Goal: Task Accomplishment & Management: Manage account settings

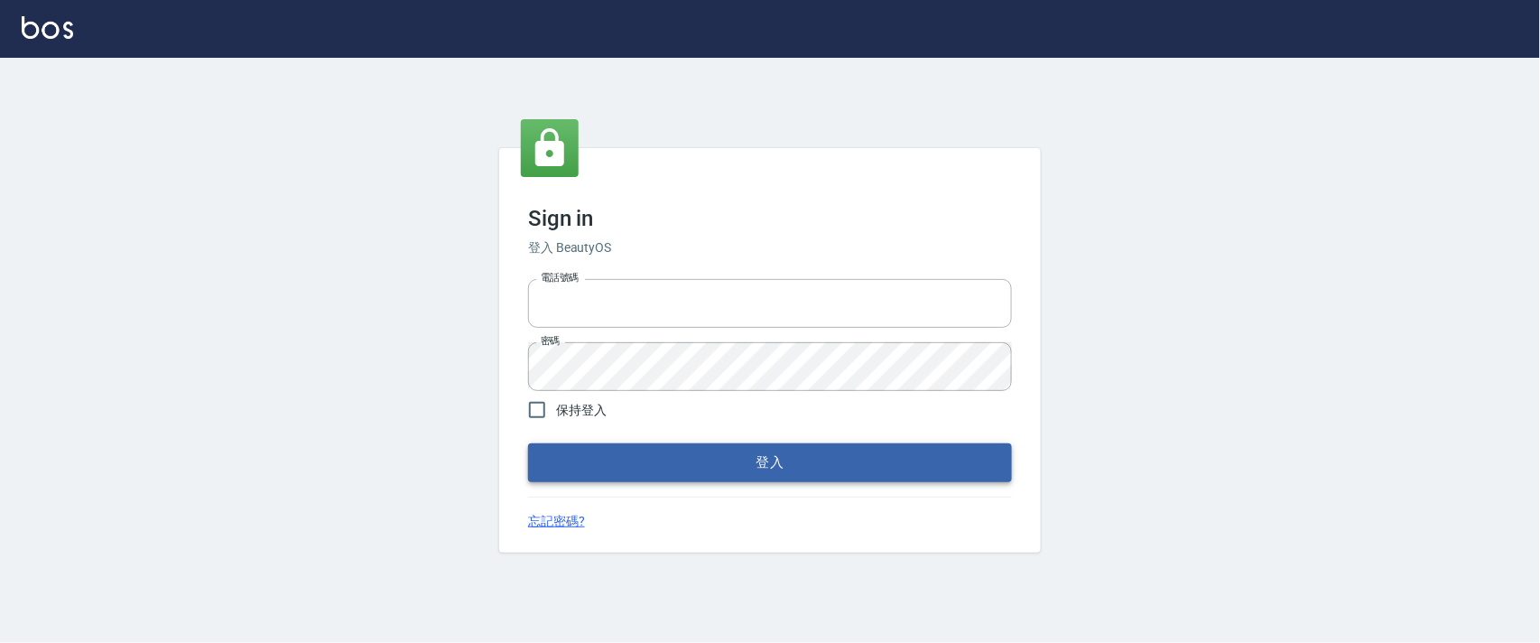
type input "0927987640"
click at [789, 456] on button "登入" at bounding box center [770, 462] width 484 height 38
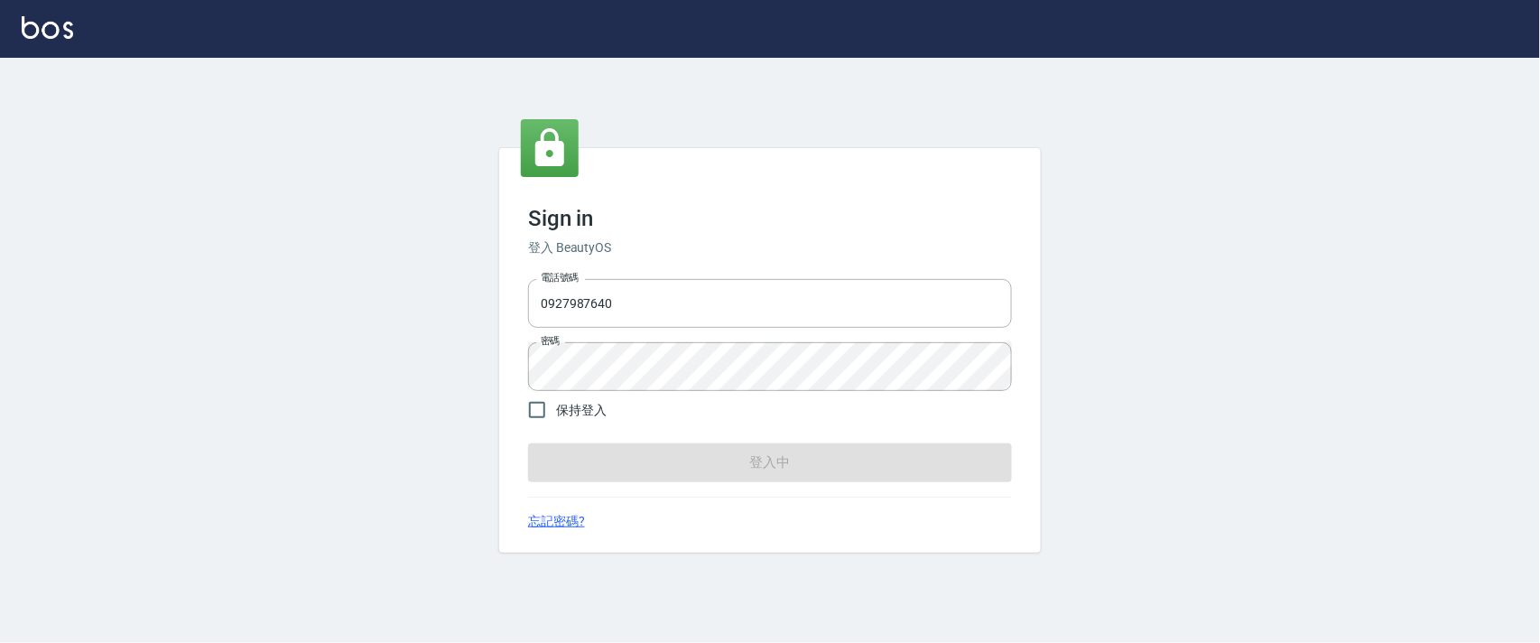
click at [789, 456] on form "電話號碼 [PHONE_NUMBER] 電話號碼 密碼 密碼 保持登入 登入中" at bounding box center [770, 376] width 484 height 209
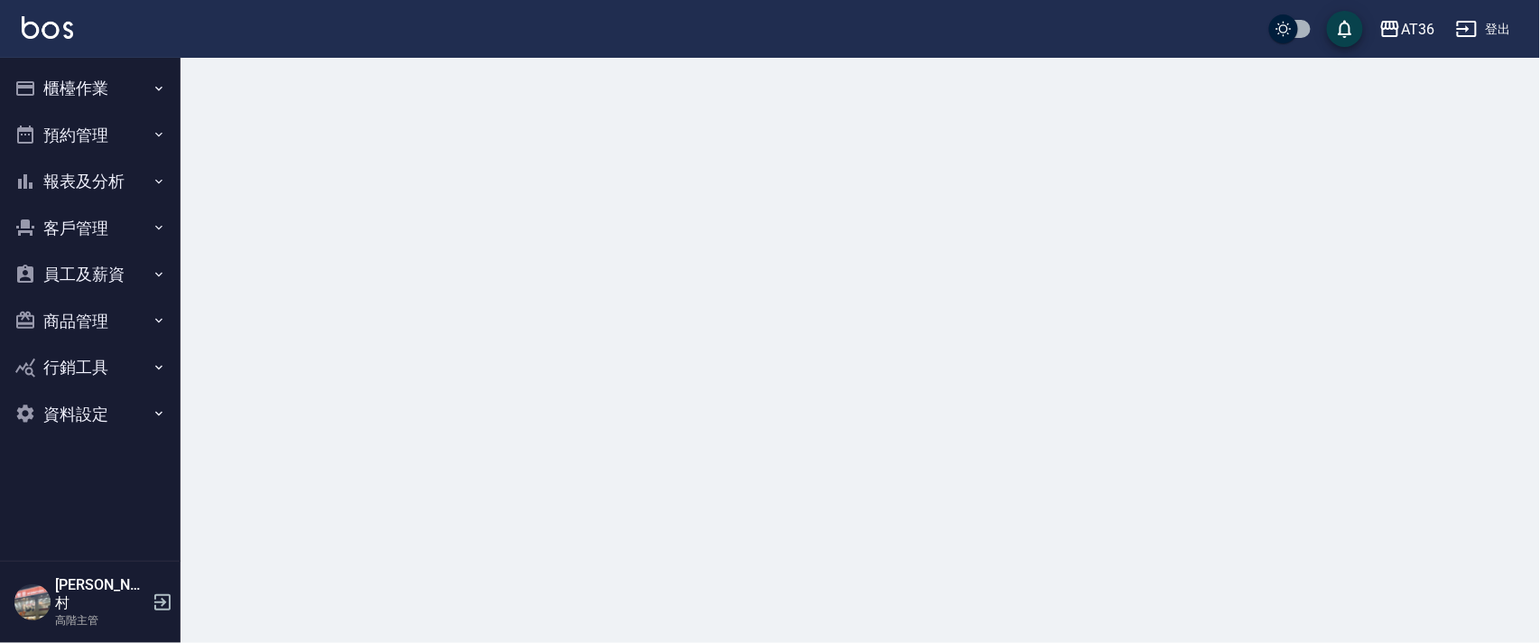
click at [70, 81] on button "櫃檯作業" at bounding box center [90, 88] width 166 height 47
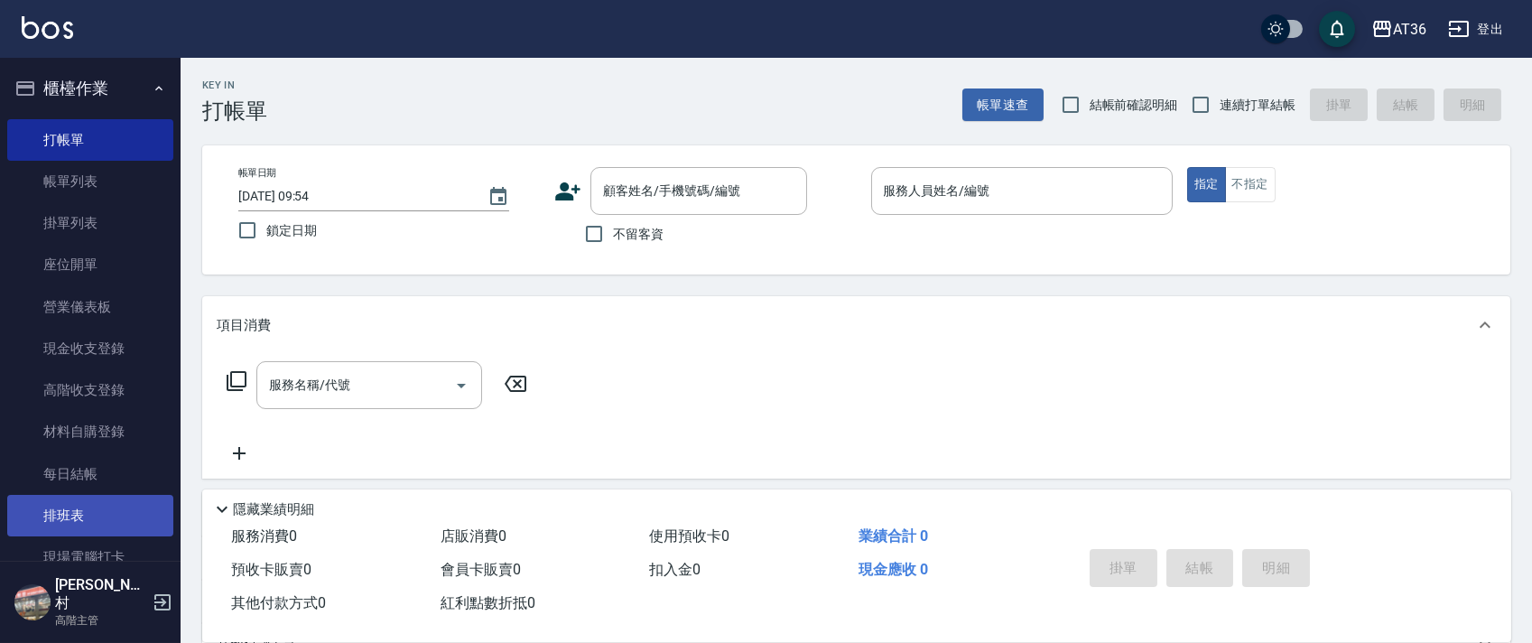
click at [106, 512] on link "排班表" at bounding box center [90, 516] width 166 height 42
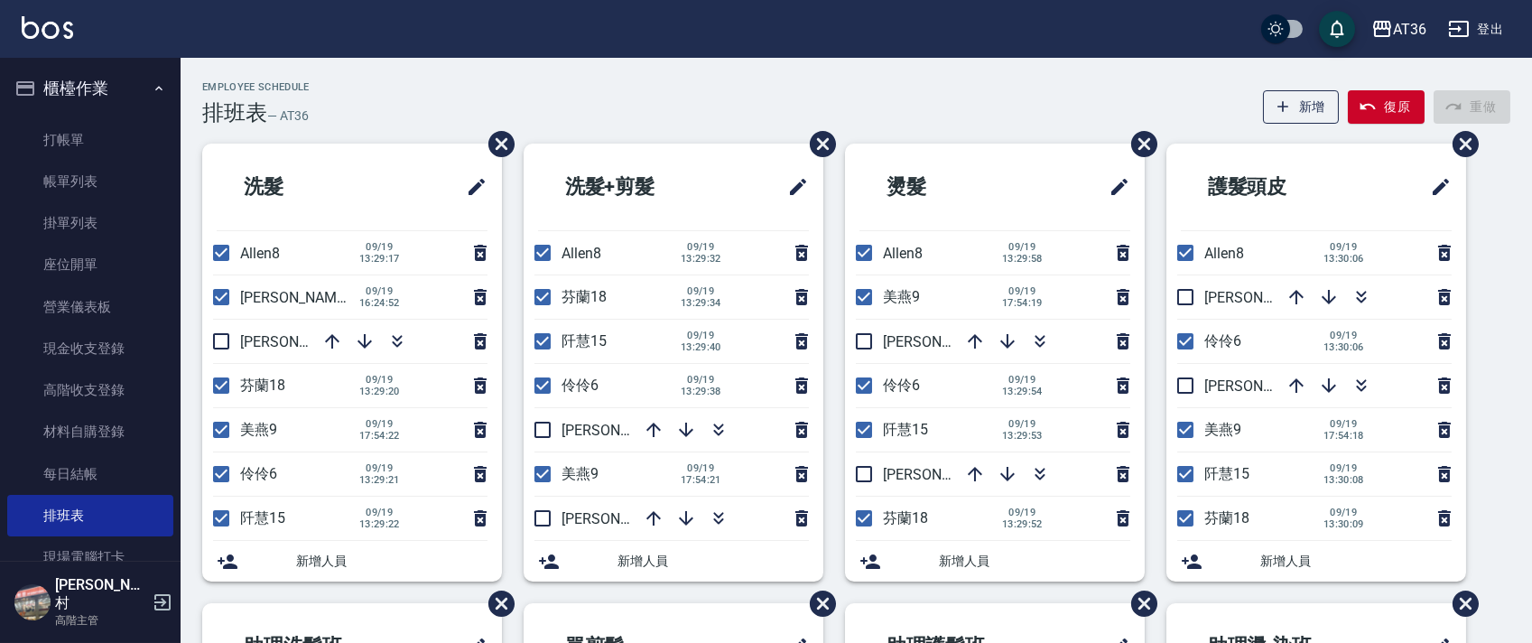
click at [225, 296] on input "checkbox" at bounding box center [221, 297] width 38 height 38
checkbox input "false"
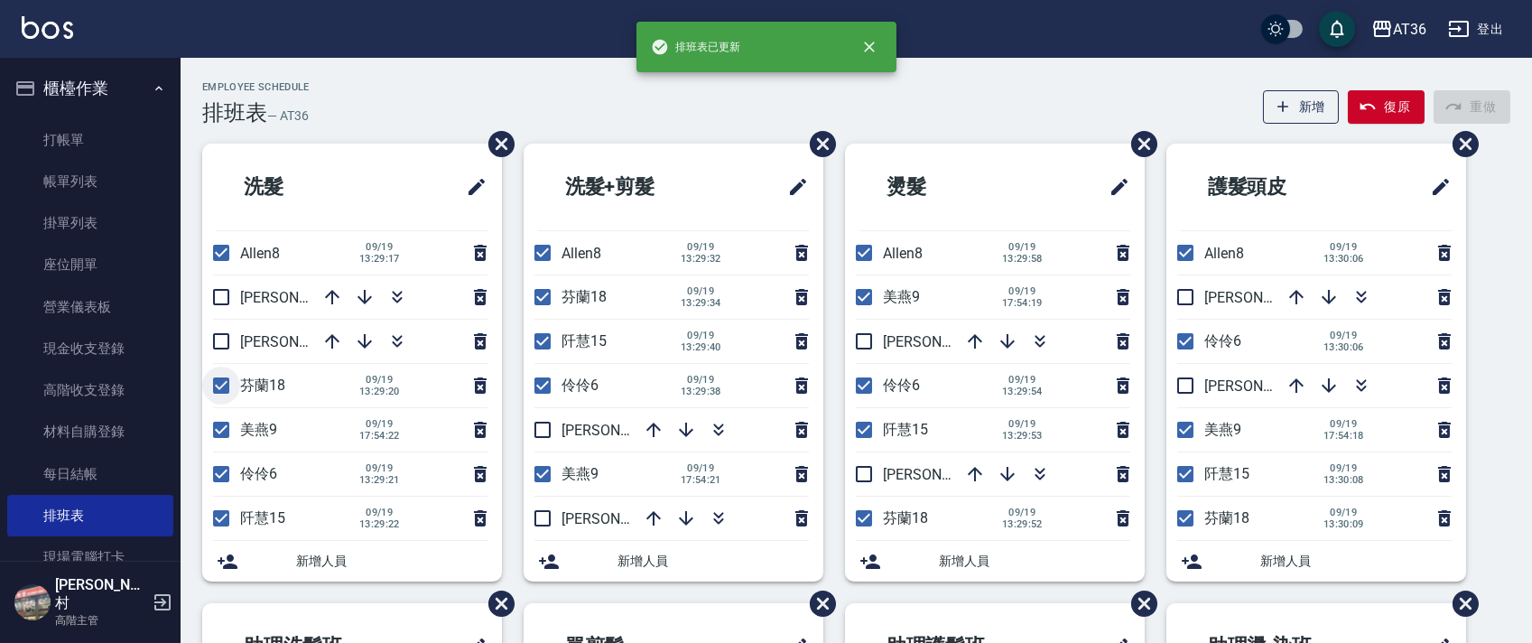
click at [225, 382] on input "checkbox" at bounding box center [221, 386] width 38 height 38
checkbox input "false"
drag, startPoint x: 227, startPoint y: 434, endPoint x: 237, endPoint y: 513, distance: 79.2
click at [226, 435] on input "checkbox" at bounding box center [221, 430] width 38 height 38
checkbox input "false"
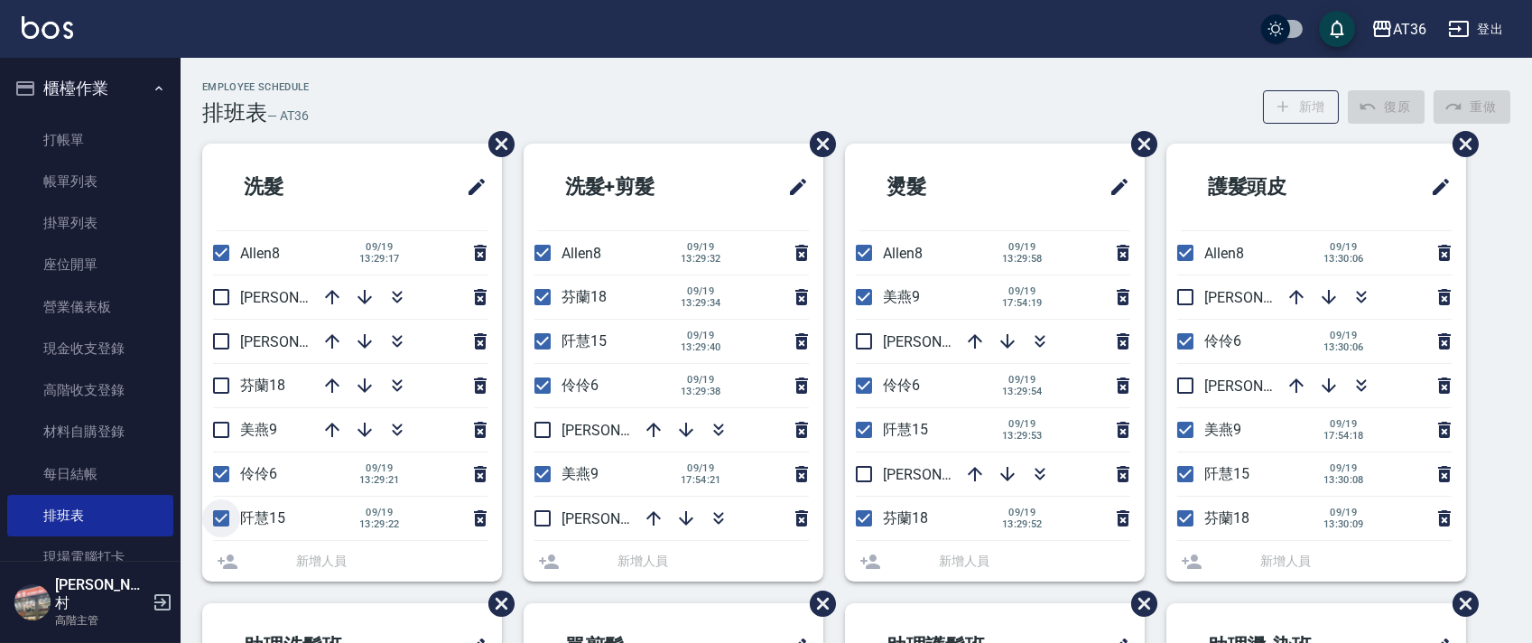
click at [224, 516] on input "checkbox" at bounding box center [221, 518] width 38 height 38
checkbox input "false"
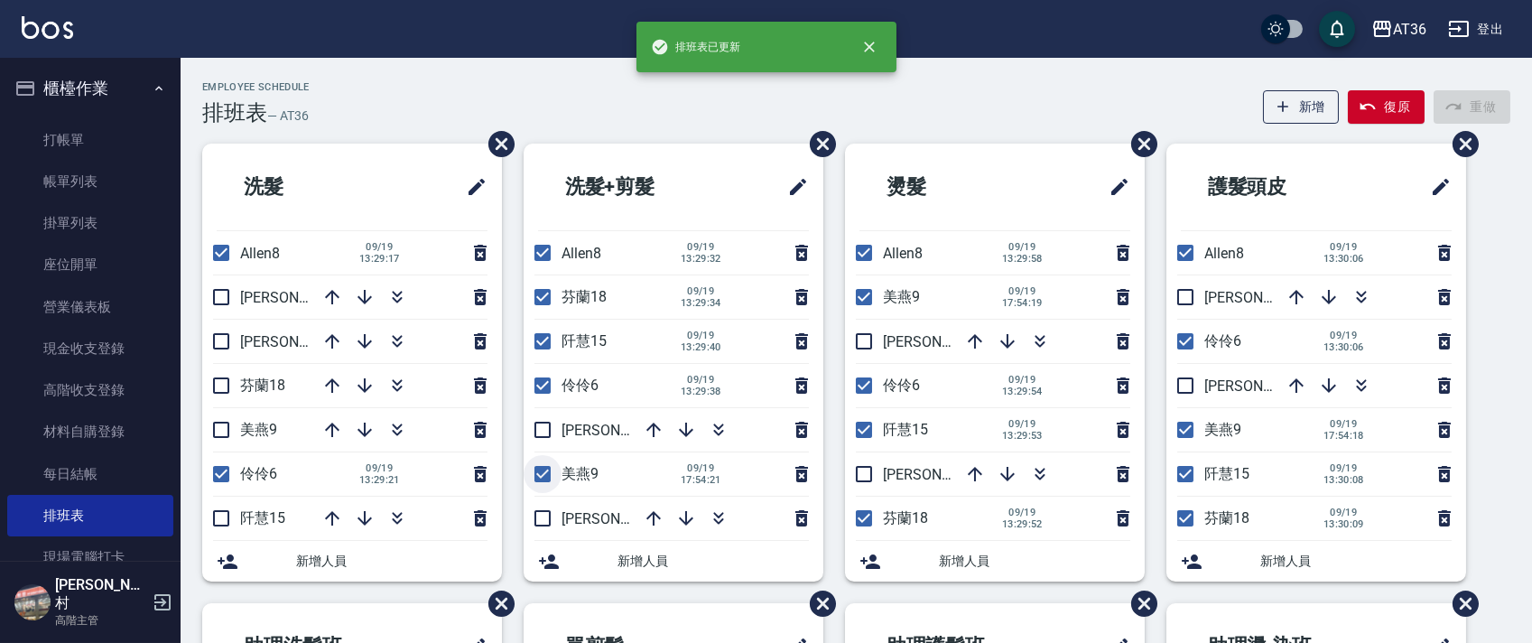
click at [543, 476] on input "checkbox" at bounding box center [543, 474] width 38 height 38
checkbox input "false"
click at [544, 344] on input "checkbox" at bounding box center [543, 341] width 38 height 38
checkbox input "false"
drag, startPoint x: 539, startPoint y: 300, endPoint x: 474, endPoint y: 301, distance: 65.0
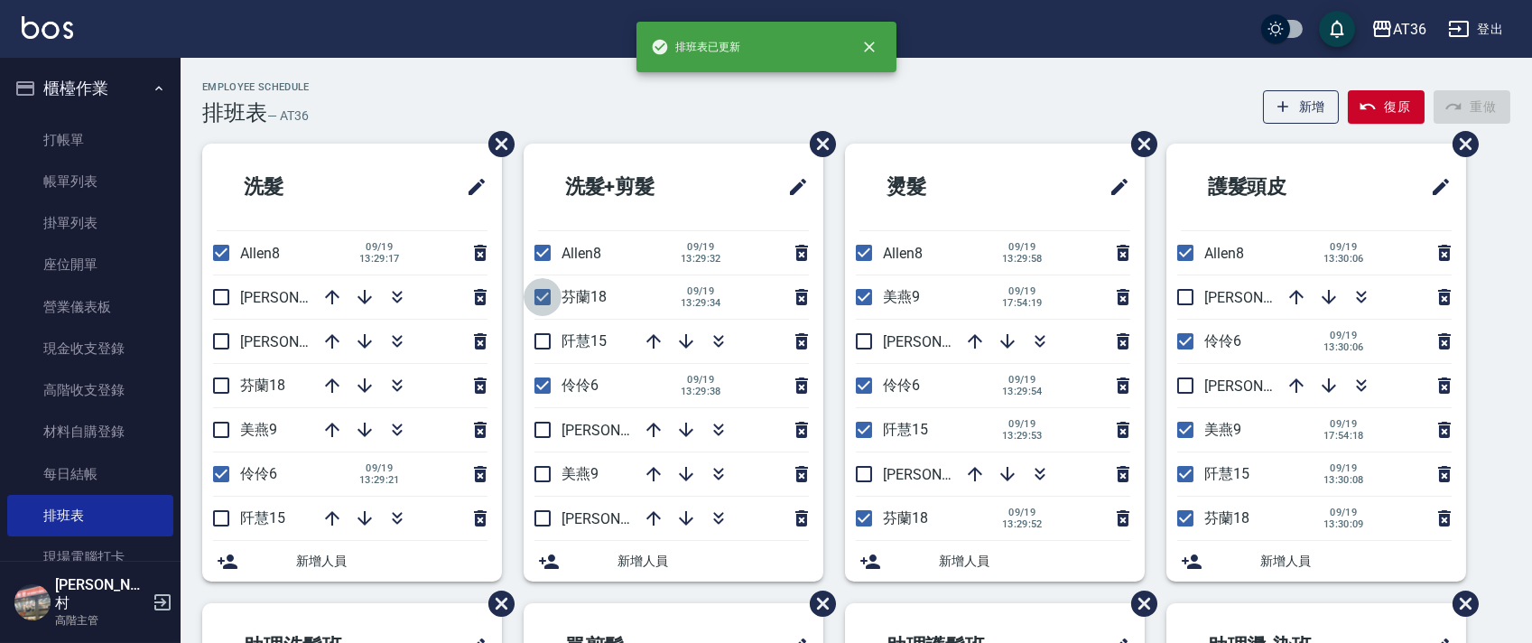
click at [540, 300] on input "checkbox" at bounding box center [543, 297] width 38 height 38
checkbox input "false"
click at [869, 301] on input "checkbox" at bounding box center [864, 297] width 38 height 38
checkbox input "false"
click at [857, 428] on input "checkbox" at bounding box center [864, 430] width 38 height 38
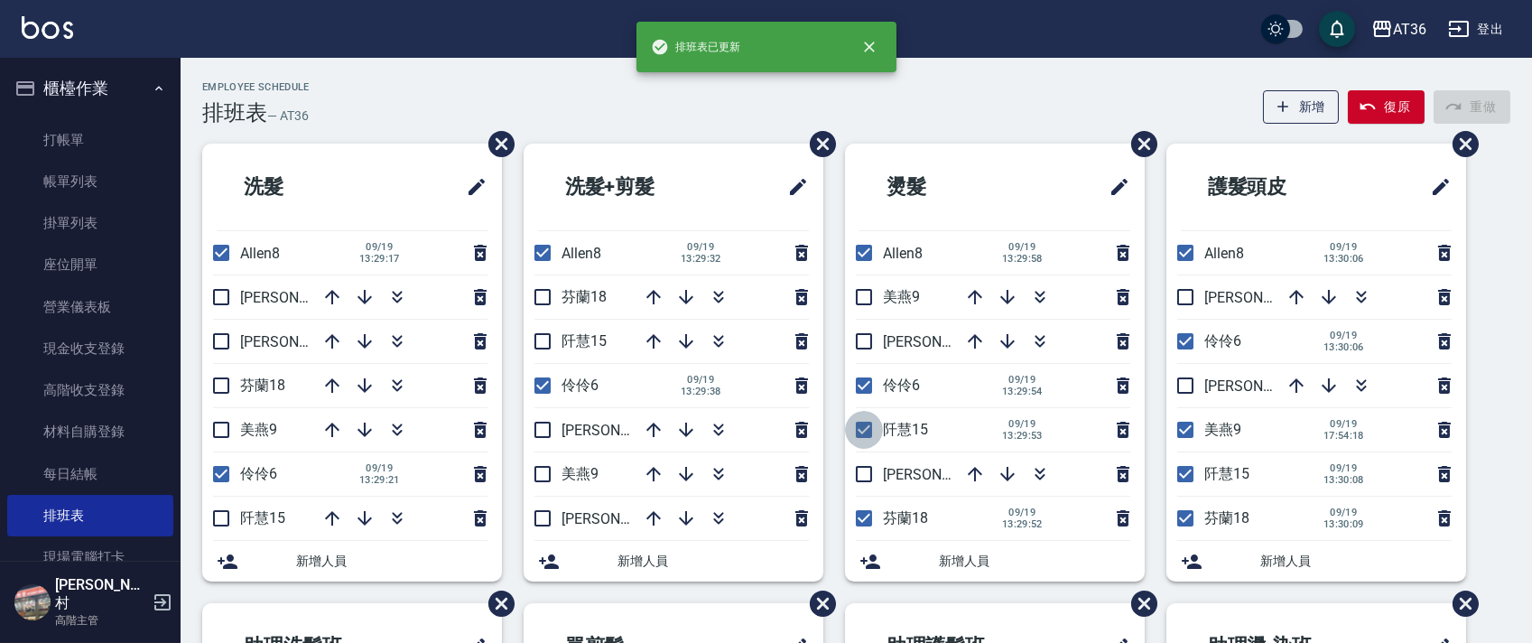
checkbox input "false"
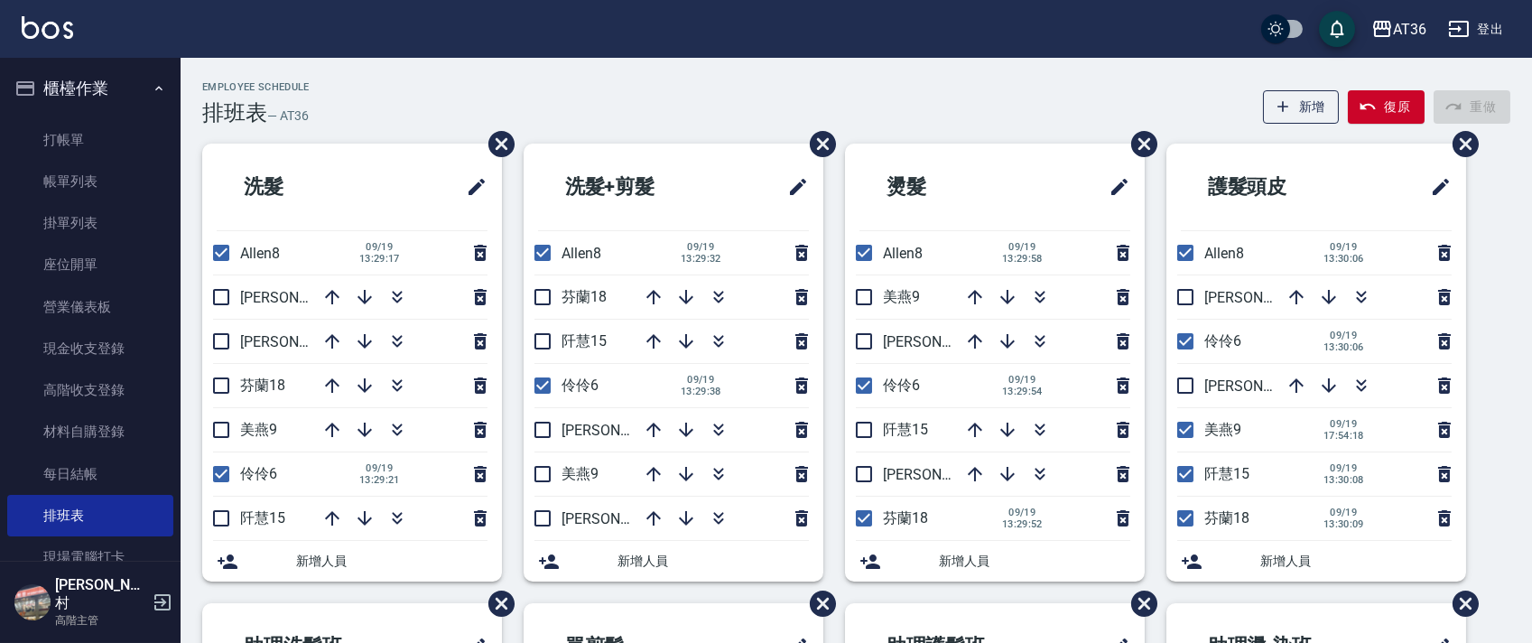
click at [865, 523] on input "checkbox" at bounding box center [864, 518] width 38 height 38
checkbox input "false"
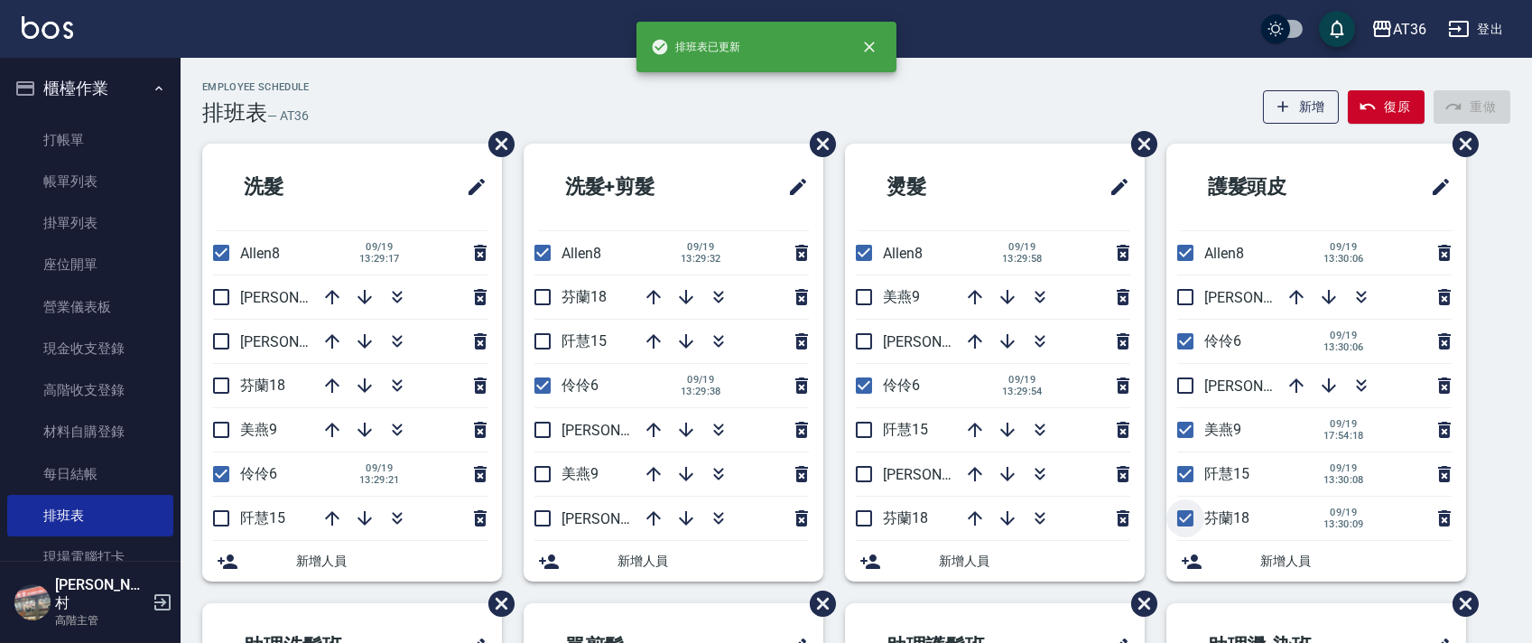
click at [1192, 519] on input "checkbox" at bounding box center [1186, 518] width 38 height 38
checkbox input "false"
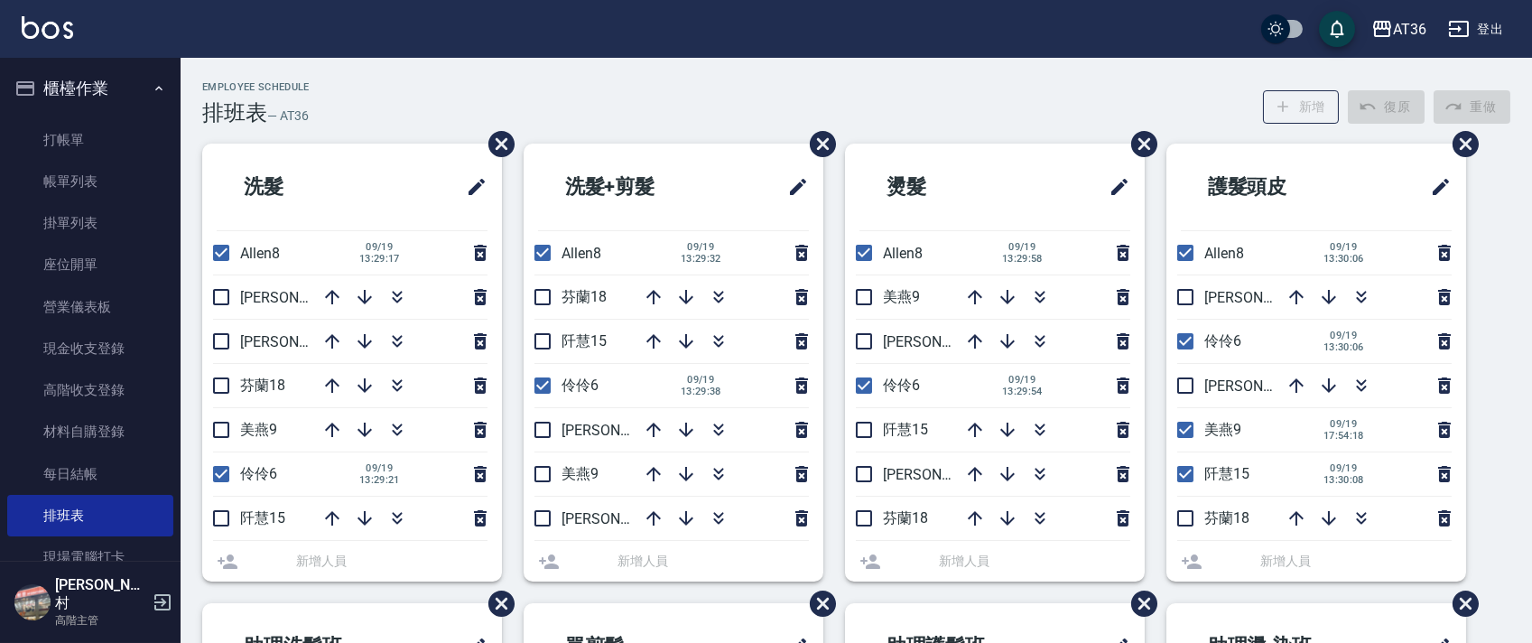
click at [1185, 471] on input "checkbox" at bounding box center [1186, 474] width 38 height 38
checkbox input "false"
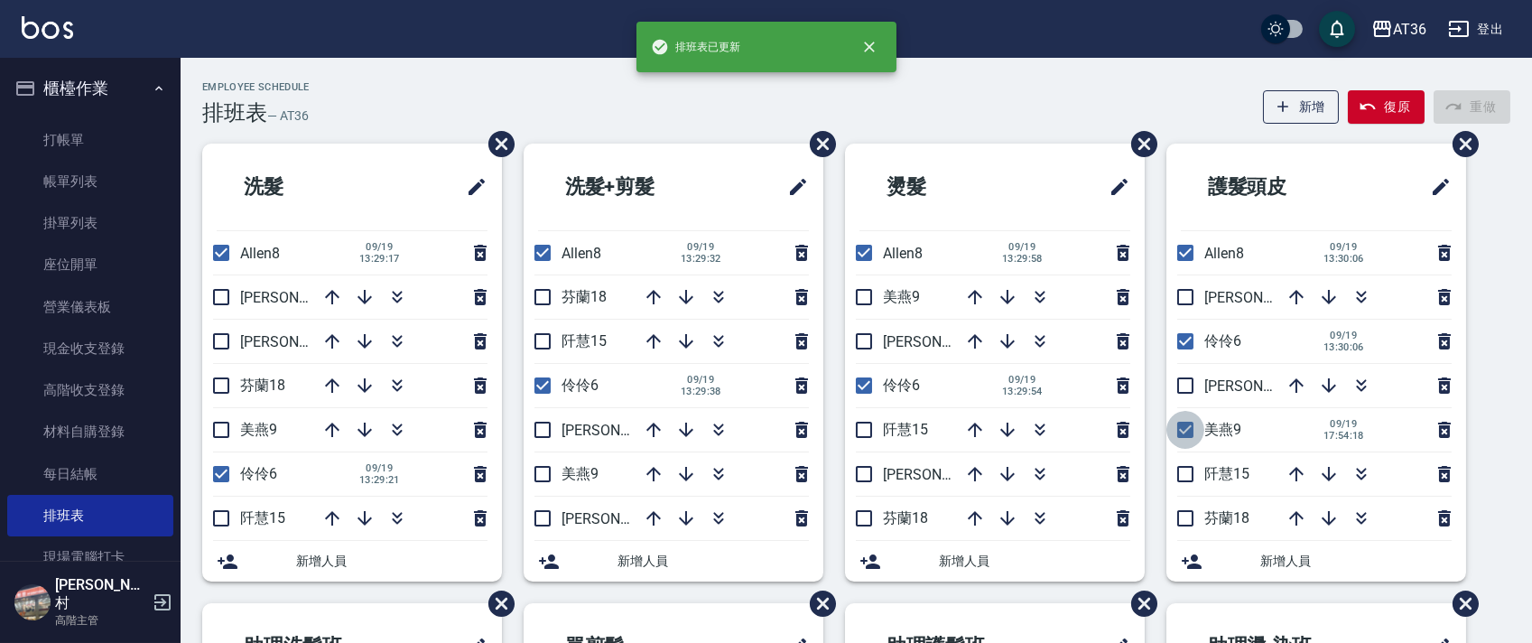
click at [1182, 425] on input "checkbox" at bounding box center [1186, 430] width 38 height 38
checkbox input "false"
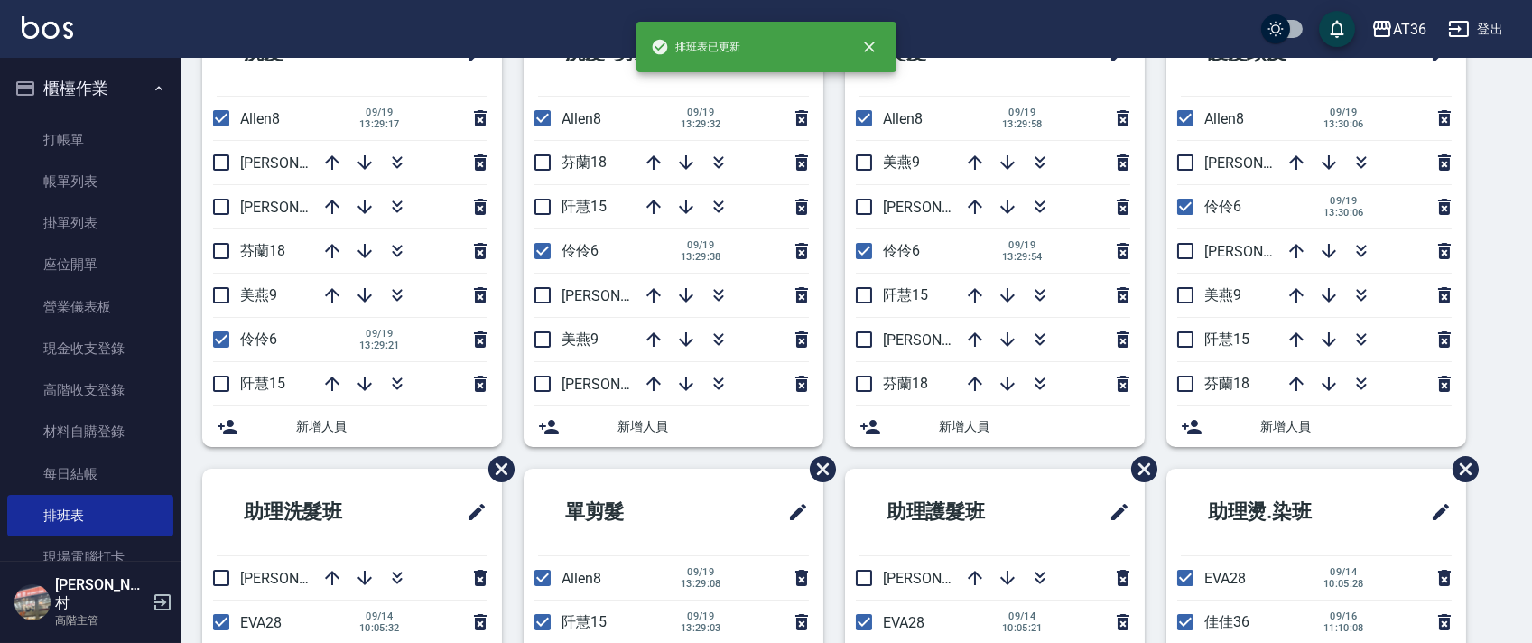
scroll to position [427, 0]
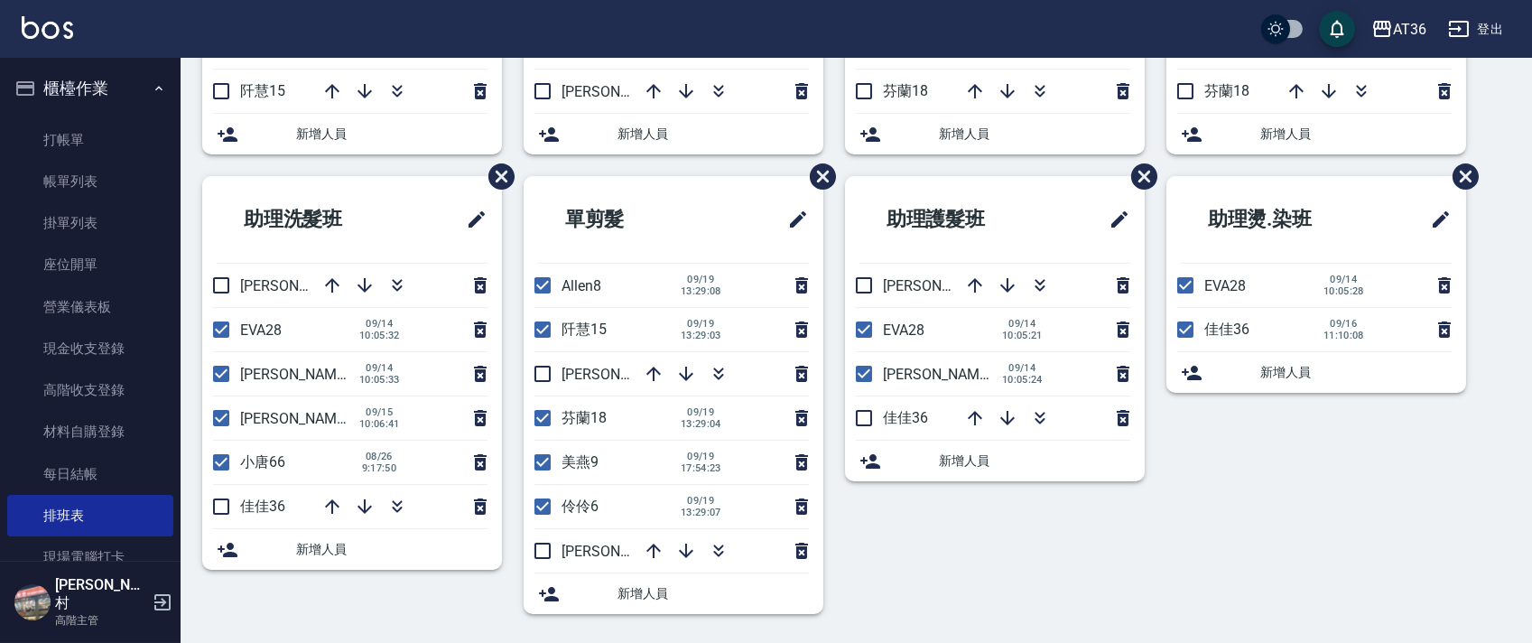
drag, startPoint x: 545, startPoint y: 326, endPoint x: 545, endPoint y: 412, distance: 85.8
click at [544, 327] on input "checkbox" at bounding box center [543, 330] width 38 height 38
checkbox input "false"
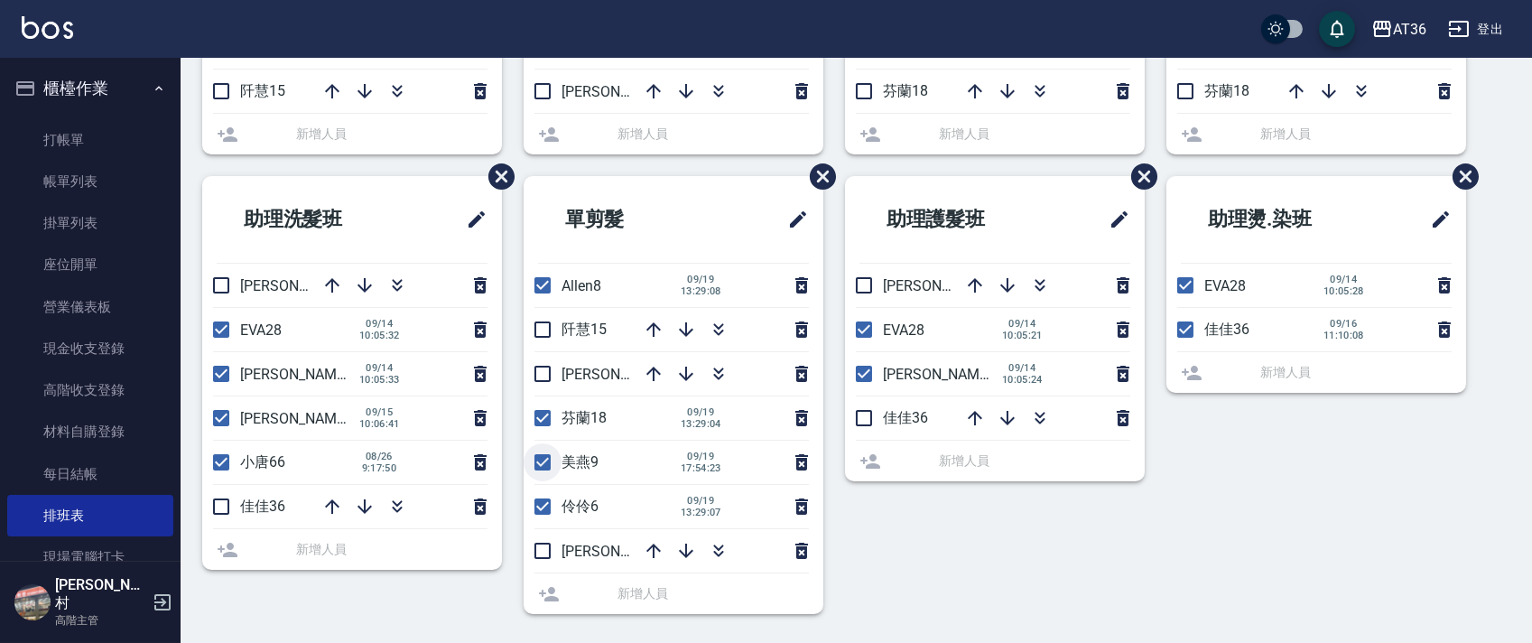
drag, startPoint x: 539, startPoint y: 419, endPoint x: 545, endPoint y: 459, distance: 40.2
click at [539, 421] on li "芬蘭18 [DATE] 13:29:04" at bounding box center [674, 417] width 300 height 43
drag, startPoint x: 545, startPoint y: 460, endPoint x: 572, endPoint y: 509, distance: 55.3
click at [545, 461] on input "checkbox" at bounding box center [543, 462] width 38 height 38
checkbox input "false"
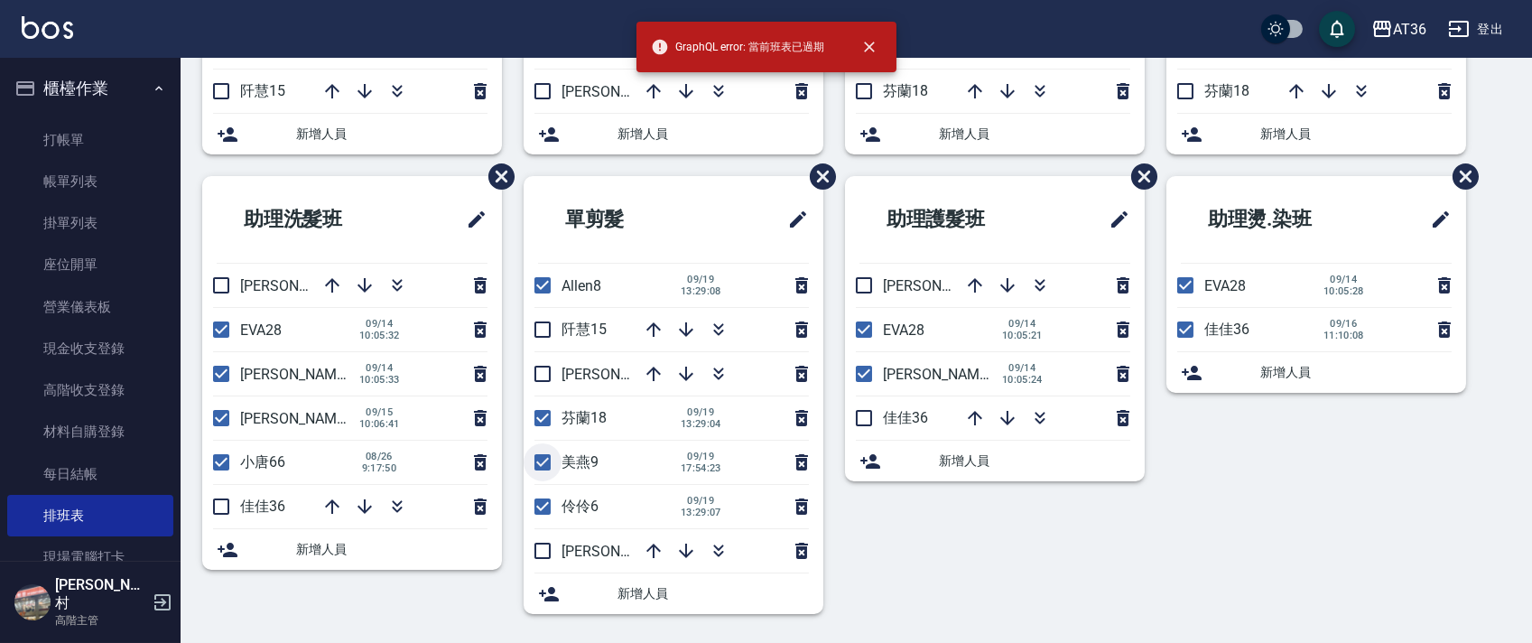
click at [538, 463] on input "checkbox" at bounding box center [543, 462] width 38 height 38
checkbox input "false"
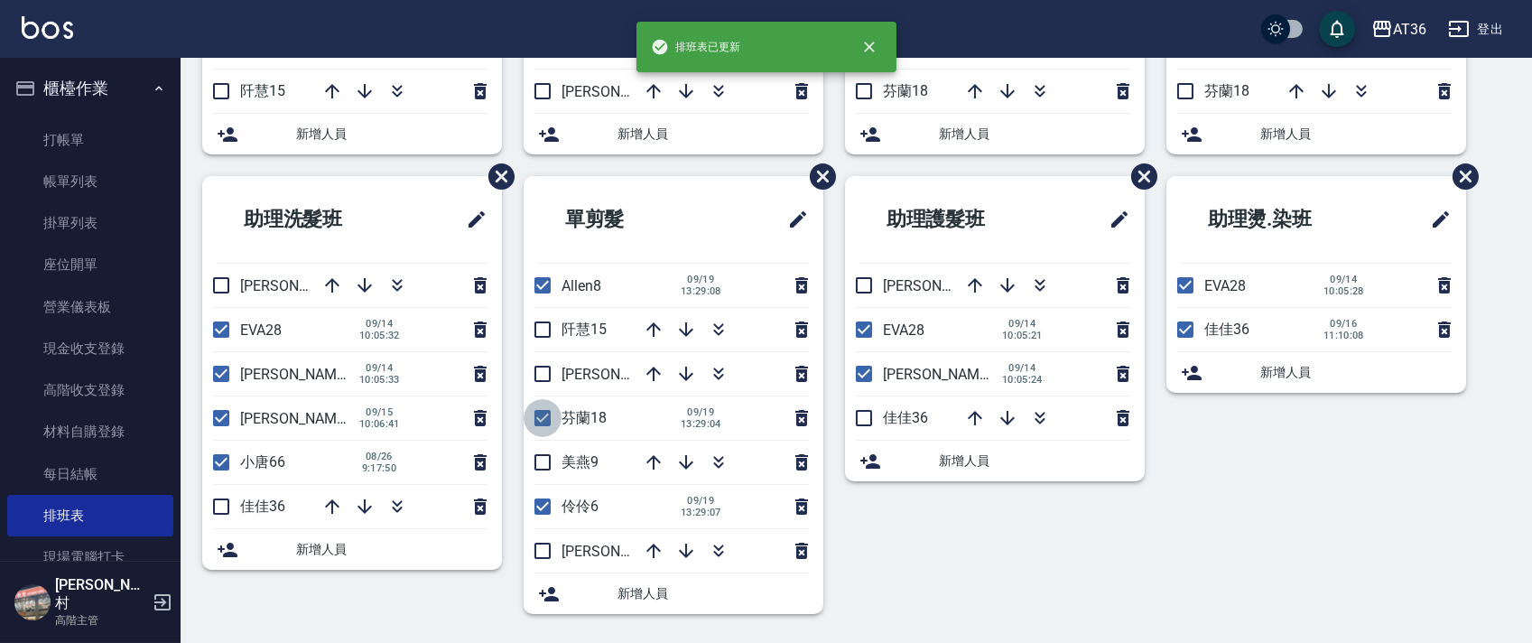
click at [545, 411] on input "checkbox" at bounding box center [543, 418] width 38 height 38
checkbox input "false"
drag, startPoint x: 213, startPoint y: 281, endPoint x: 253, endPoint y: 301, distance: 44.4
click at [211, 282] on input "checkbox" at bounding box center [221, 285] width 38 height 38
checkbox input "true"
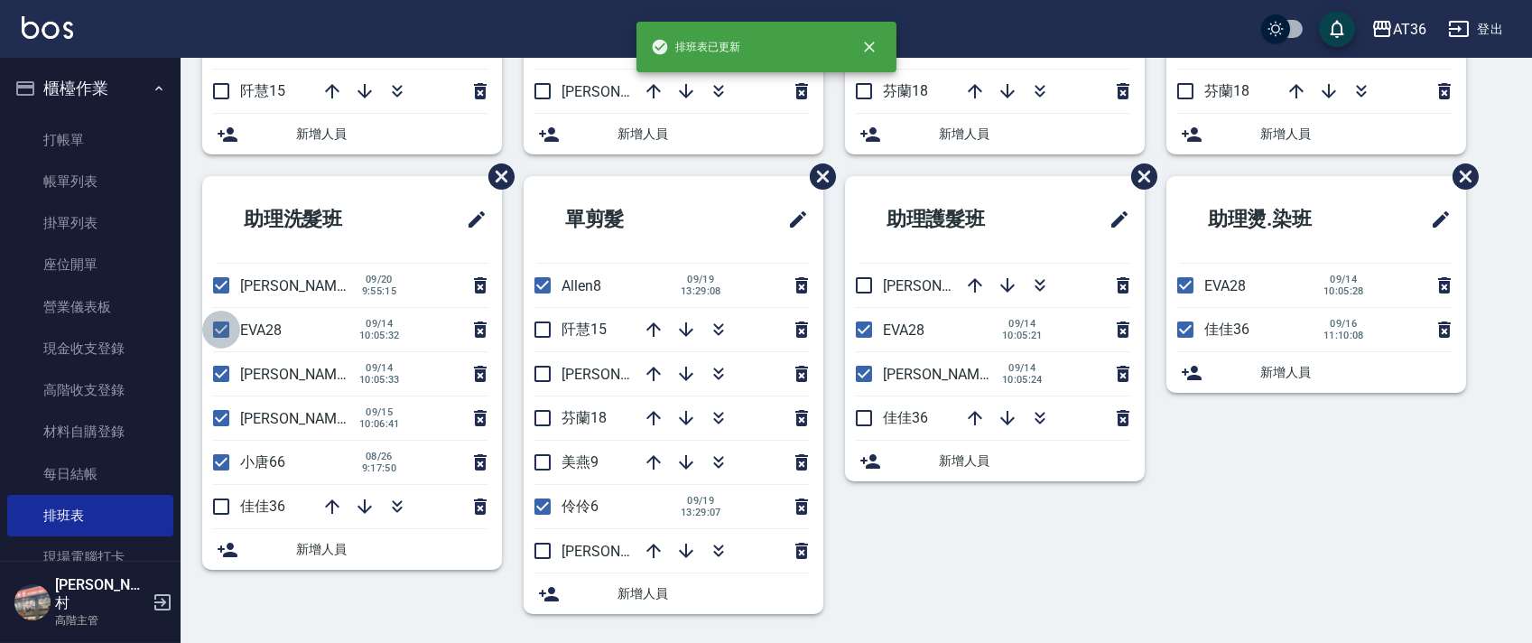
click at [219, 326] on input "checkbox" at bounding box center [221, 330] width 38 height 38
checkbox input "false"
drag, startPoint x: 223, startPoint y: 367, endPoint x: 0, endPoint y: 370, distance: 223.0
click at [223, 367] on input "checkbox" at bounding box center [221, 374] width 38 height 38
checkbox input "false"
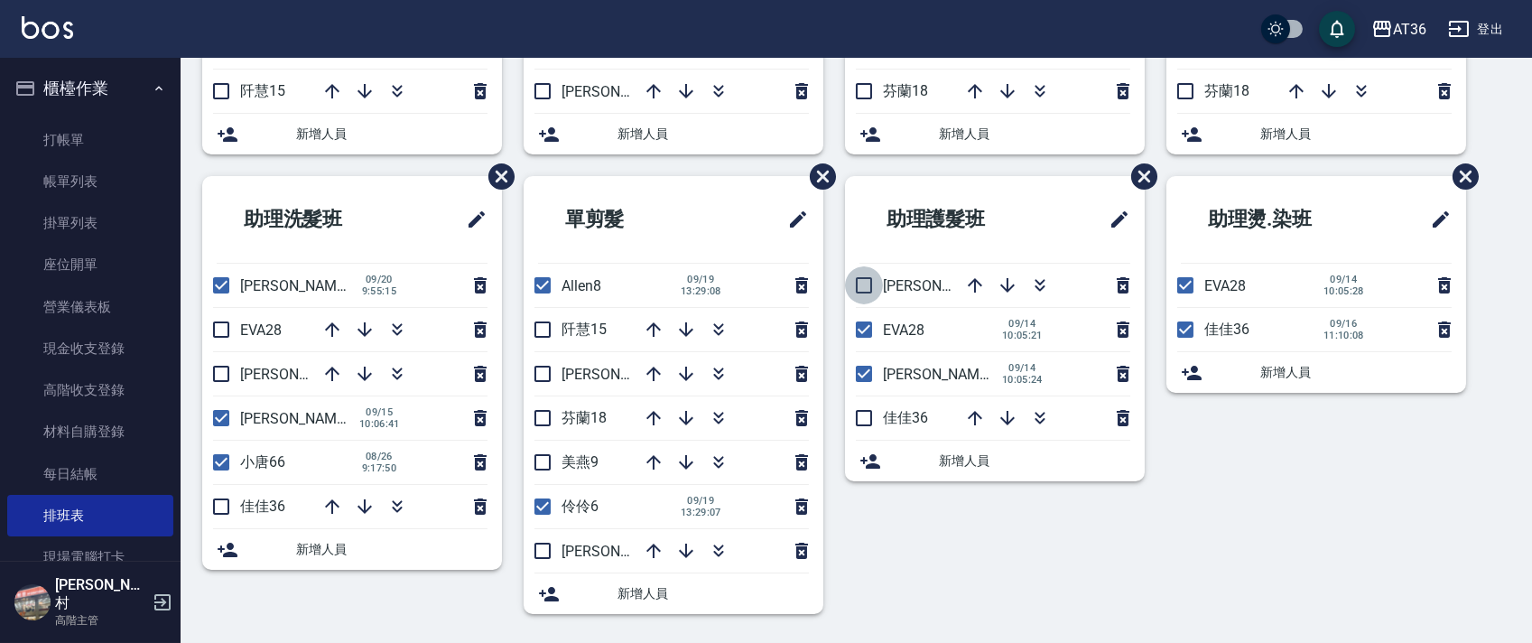
click at [864, 294] on input "checkbox" at bounding box center [864, 285] width 38 height 38
checkbox input "true"
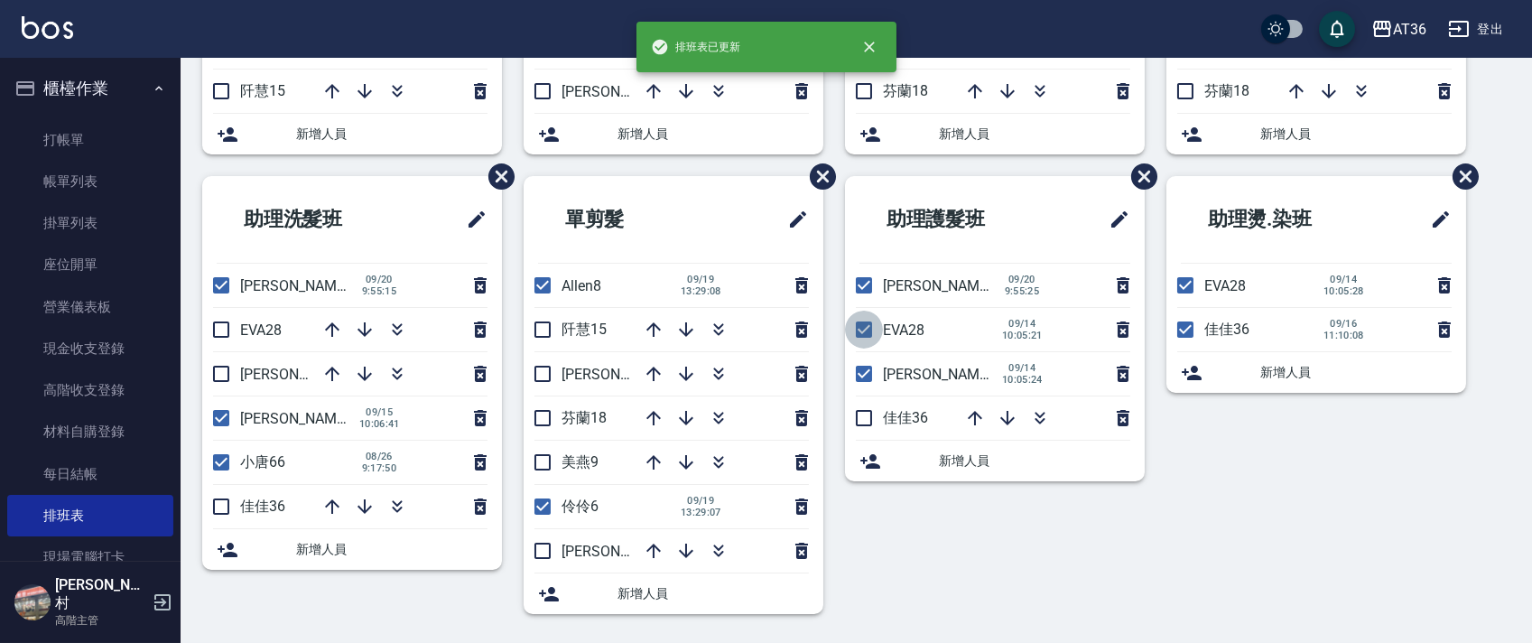
click at [860, 330] on input "checkbox" at bounding box center [864, 330] width 38 height 38
checkbox input "false"
click at [861, 376] on input "checkbox" at bounding box center [864, 374] width 38 height 38
checkbox input "false"
click at [1176, 293] on input "checkbox" at bounding box center [1186, 285] width 38 height 38
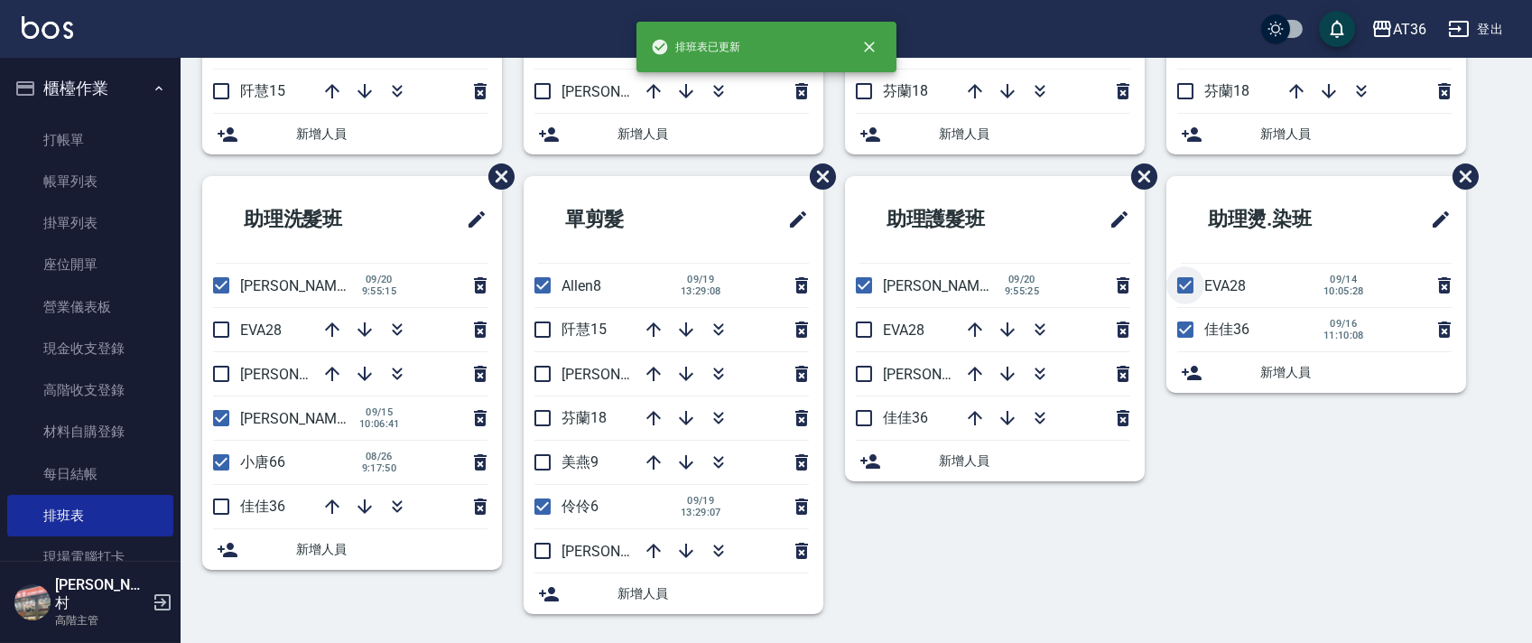
checkbox input "false"
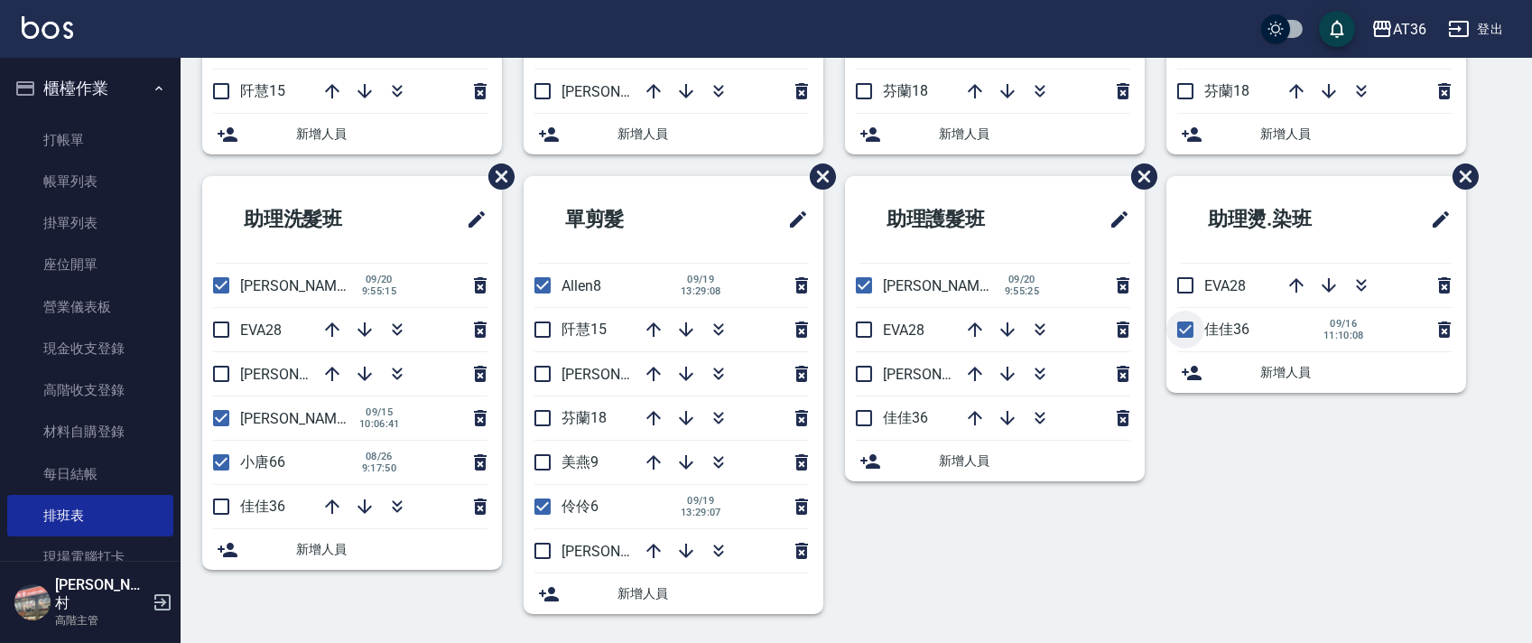
click at [1186, 338] on input "checkbox" at bounding box center [1186, 330] width 38 height 38
checkbox input "false"
click at [219, 331] on input "checkbox" at bounding box center [221, 330] width 38 height 38
checkbox input "true"
click at [330, 368] on icon "button" at bounding box center [332, 374] width 14 height 14
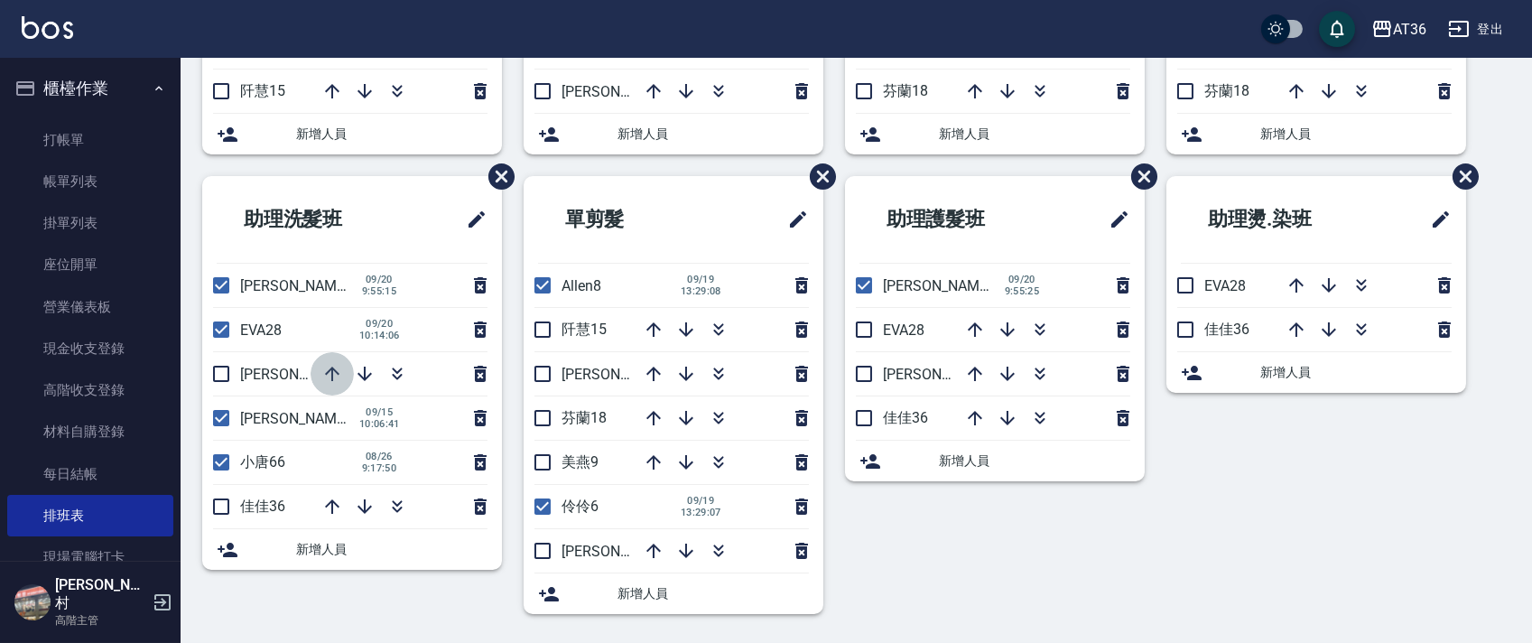
click at [328, 375] on icon "button" at bounding box center [332, 374] width 22 height 22
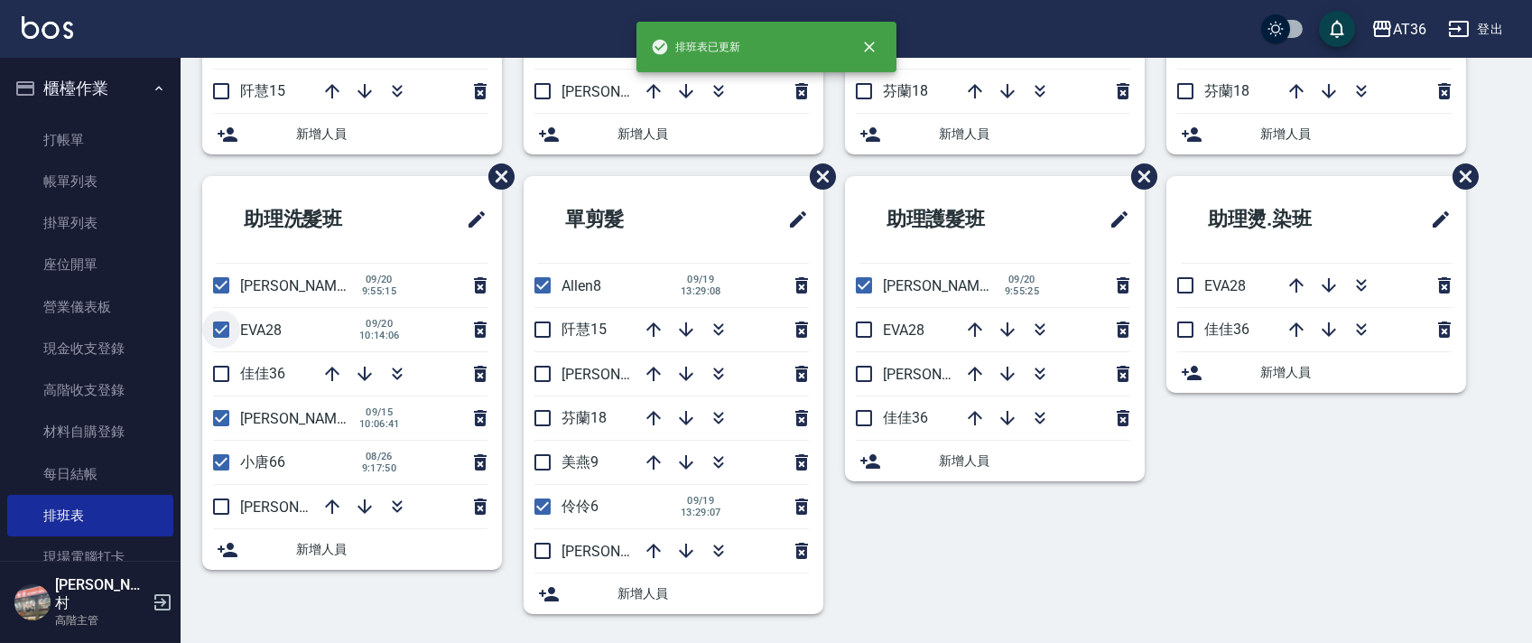
click at [209, 323] on input "checkbox" at bounding box center [221, 330] width 38 height 38
checkbox input "false"
